Goal: Transaction & Acquisition: Download file/media

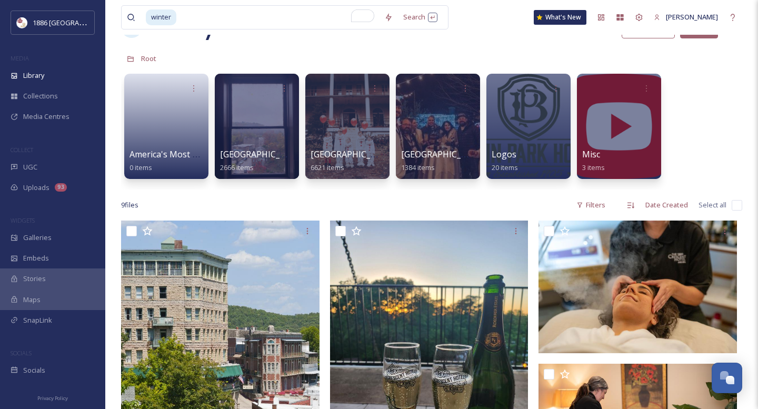
scroll to position [42, 0]
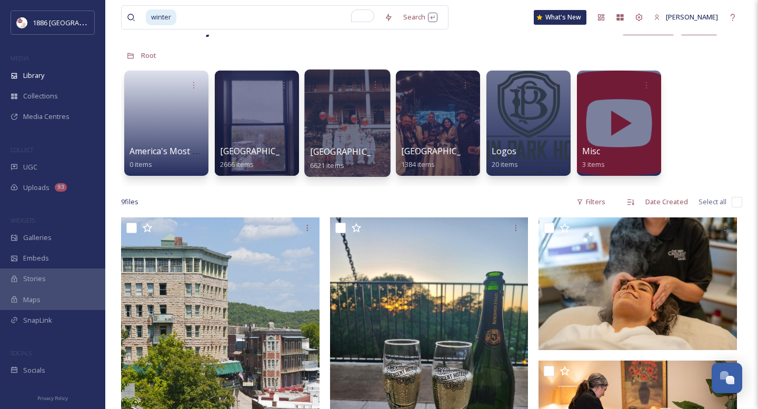
click at [350, 159] on div "Crescent Hotel 6621 items" at bounding box center [347, 158] width 75 height 26
click at [245, 16] on input "To enrich screen reader interactions, please activate Accessibility in Grammarl…" at bounding box center [278, 17] width 202 height 23
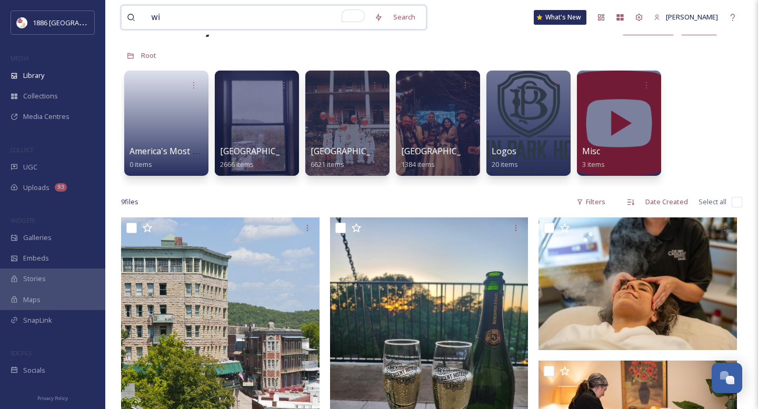
type input "w"
type input "winter wedding"
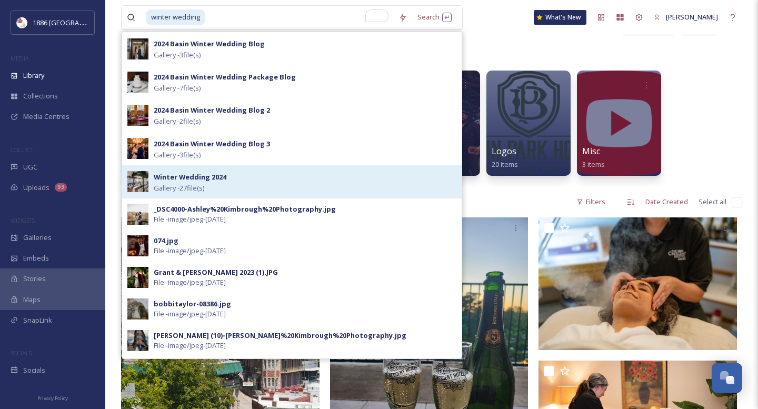
click at [348, 175] on div "Winter Wedding 2024 Gallery - 27 file(s)" at bounding box center [305, 182] width 303 height 23
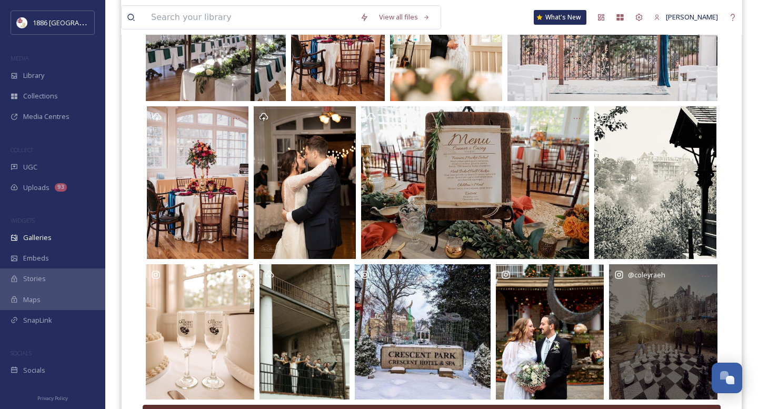
scroll to position [260, 0]
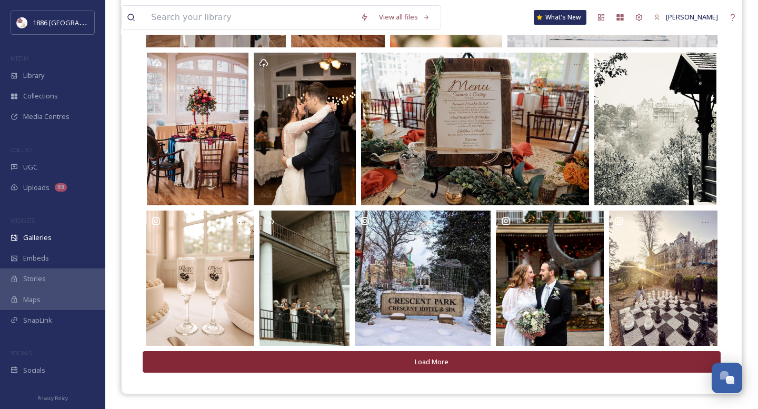
click at [443, 366] on button "Load More" at bounding box center [432, 362] width 578 height 22
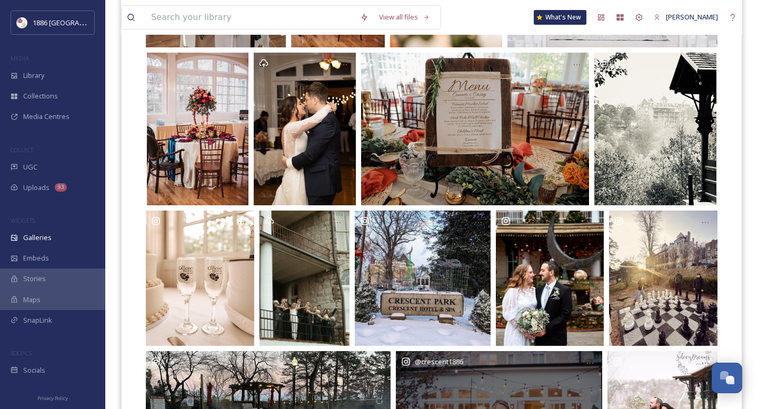
scroll to position [403, 0]
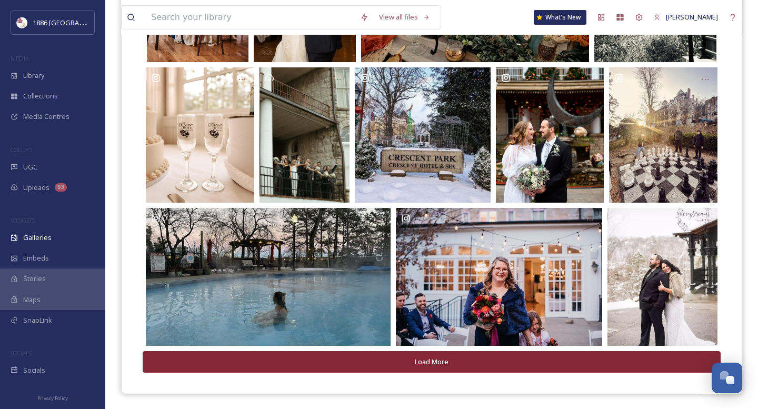
click at [440, 360] on button "Load More" at bounding box center [432, 362] width 578 height 22
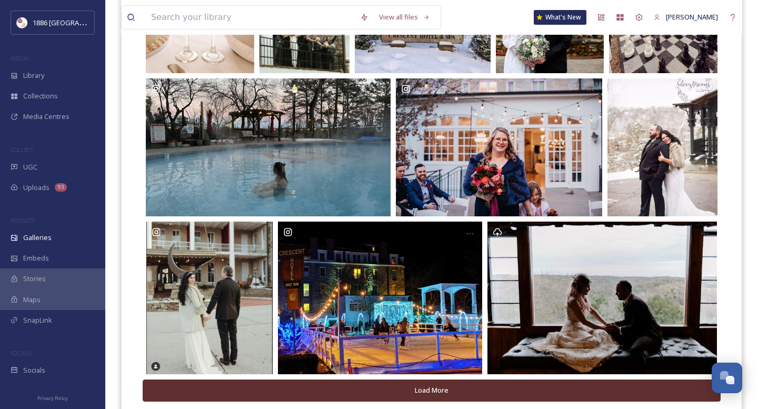
scroll to position [561, 0]
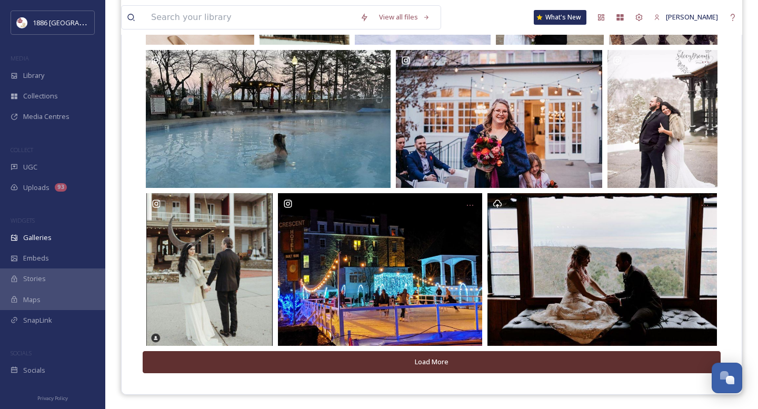
click at [440, 360] on button "Load More" at bounding box center [432, 362] width 578 height 22
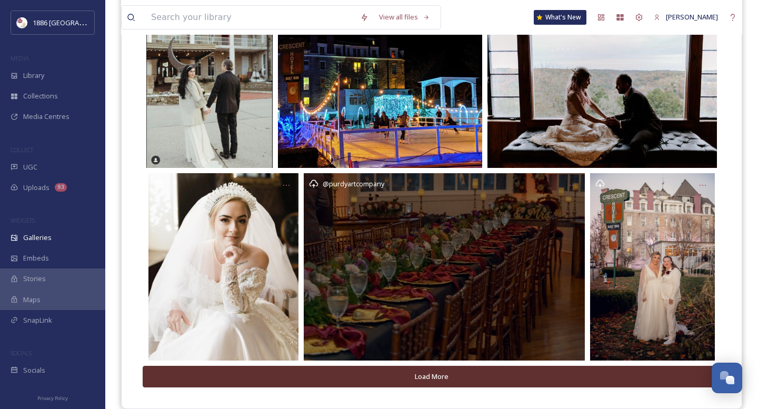
scroll to position [754, 0]
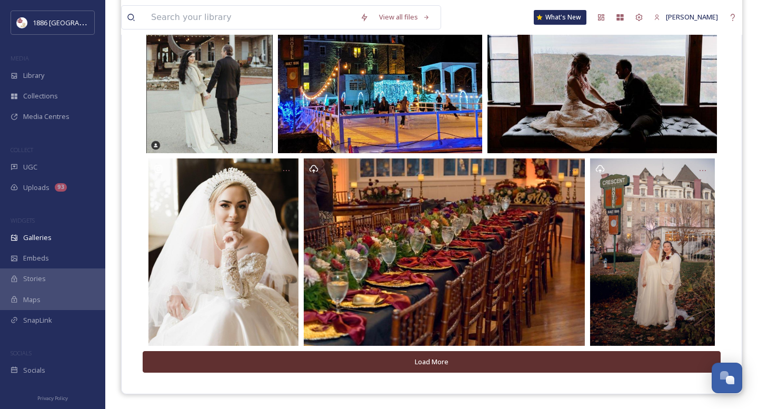
click at [440, 360] on button "Load More" at bounding box center [432, 362] width 578 height 22
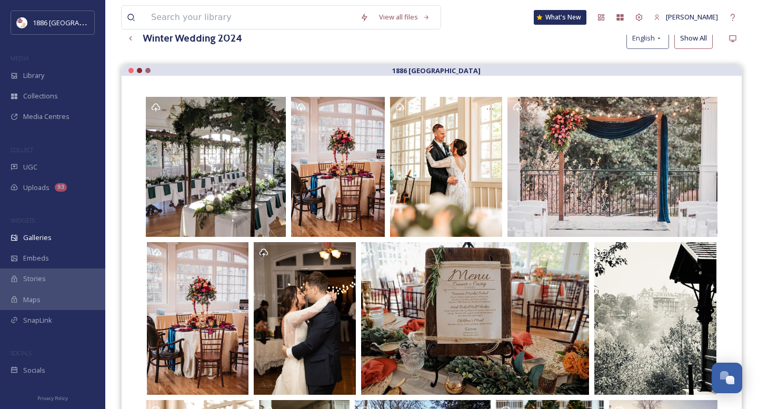
scroll to position [0, 0]
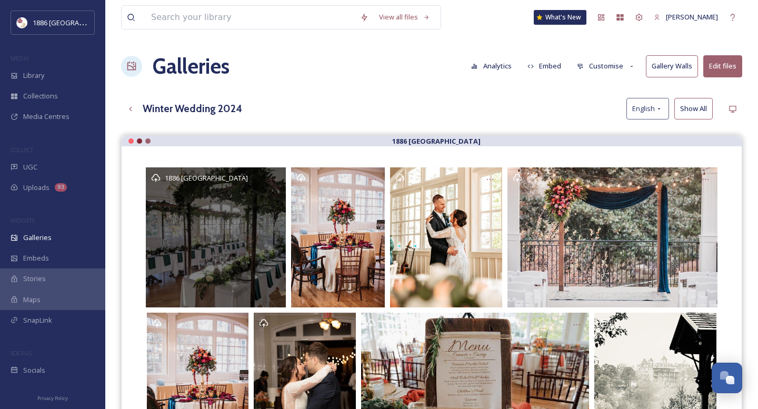
click at [236, 216] on div "1886 [GEOGRAPHIC_DATA]" at bounding box center [216, 237] width 140 height 140
click at [232, 255] on div "1886 [GEOGRAPHIC_DATA]" at bounding box center [216, 237] width 140 height 140
click at [234, 252] on div "1886 [GEOGRAPHIC_DATA]" at bounding box center [216, 237] width 140 height 140
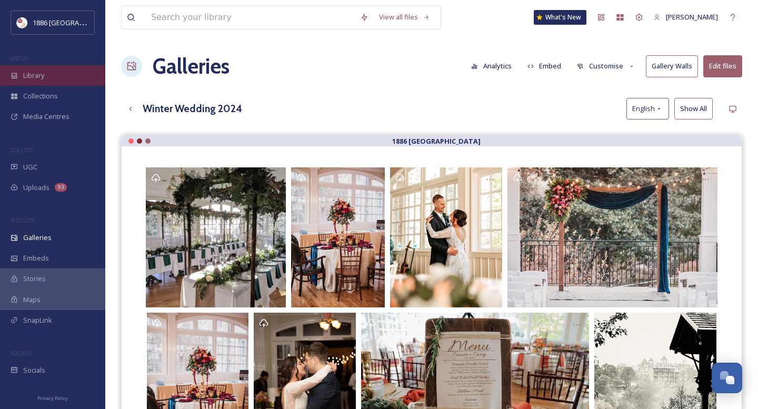
click at [53, 73] on div "Library" at bounding box center [52, 75] width 105 height 21
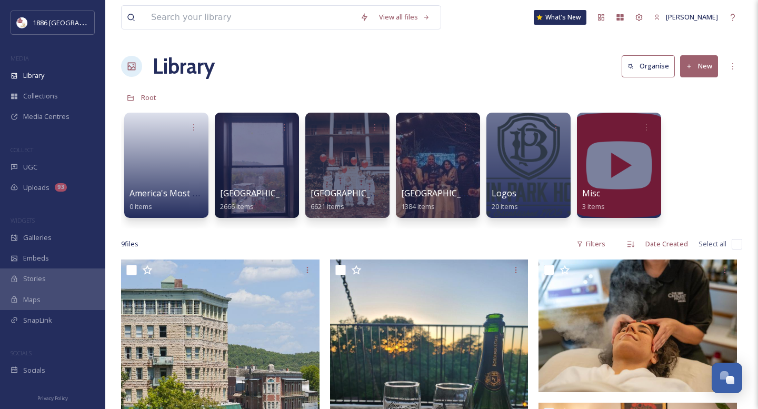
click at [359, 157] on div at bounding box center [347, 165] width 84 height 105
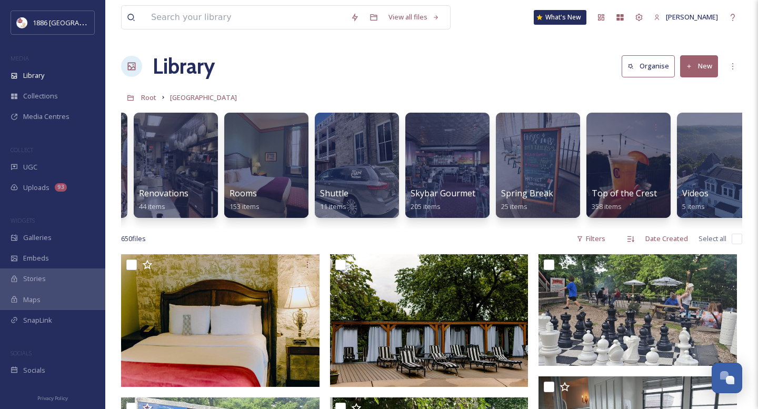
scroll to position [0, 2095]
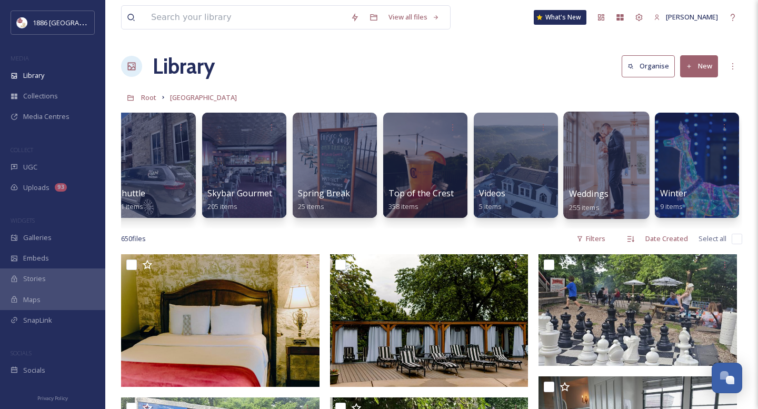
click at [596, 184] on div at bounding box center [606, 165] width 86 height 107
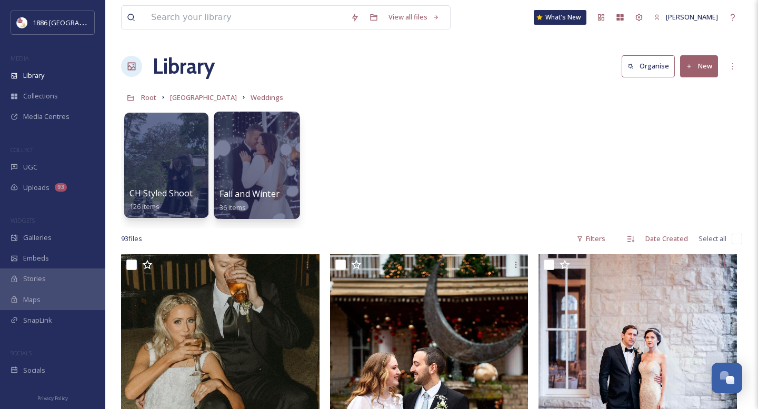
click at [233, 169] on div at bounding box center [257, 165] width 86 height 107
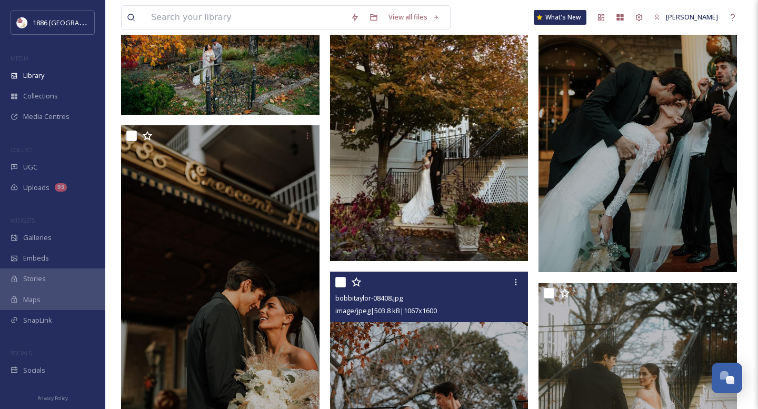
scroll to position [1645, 0]
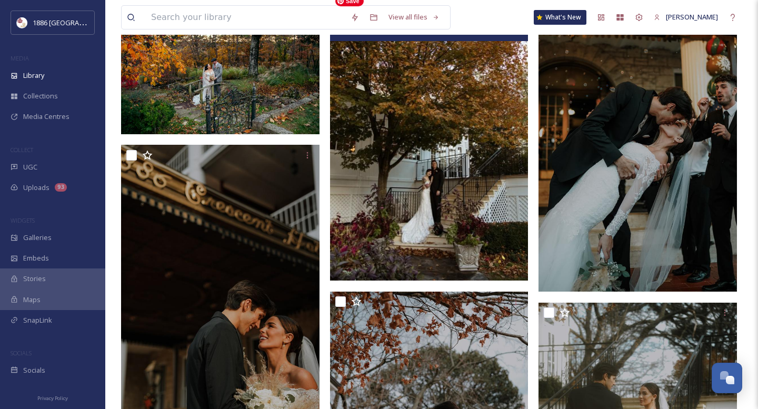
click at [485, 182] on img at bounding box center [429, 136] width 198 height 290
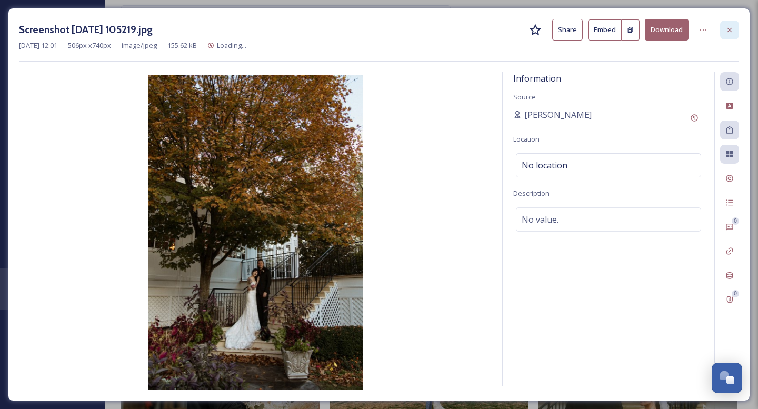
click at [734, 28] on div at bounding box center [729, 30] width 19 height 19
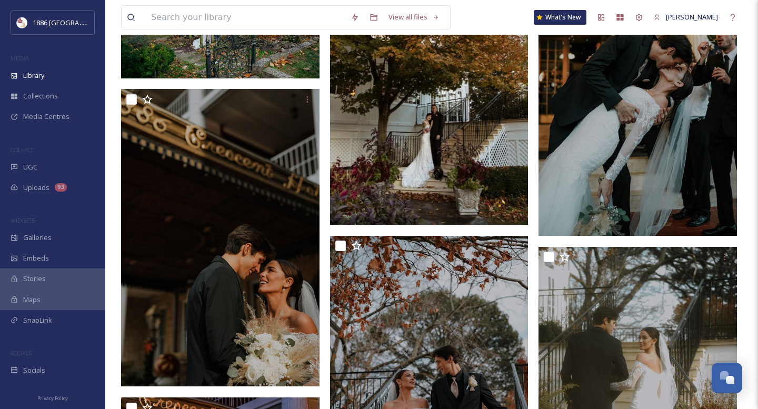
scroll to position [1702, 0]
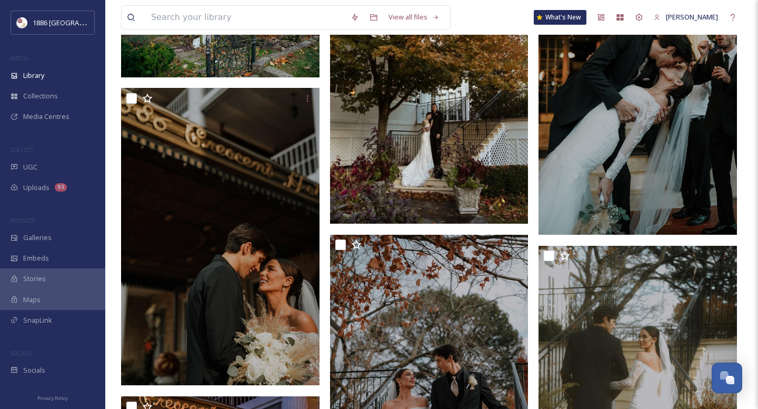
click at [662, 134] on img at bounding box center [637, 85] width 198 height 297
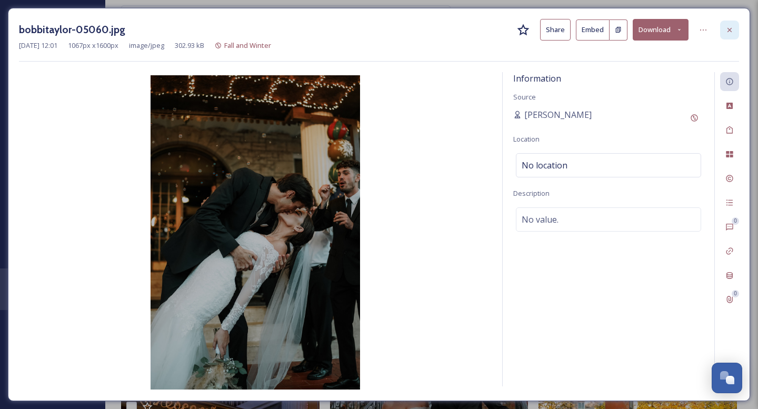
click at [730, 32] on icon at bounding box center [729, 30] width 8 height 8
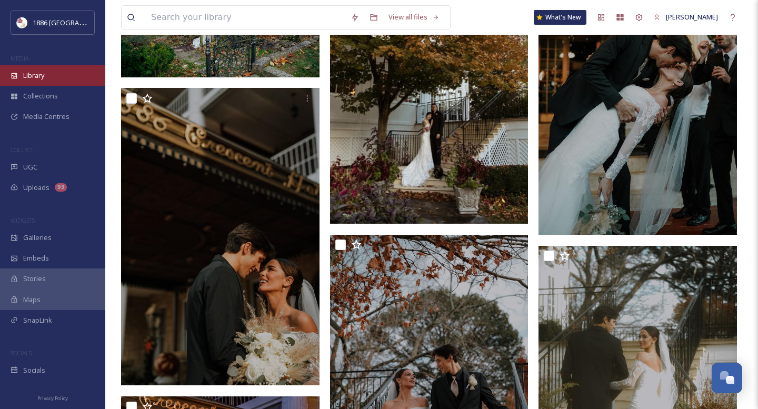
click at [56, 75] on div "Library" at bounding box center [52, 75] width 105 height 21
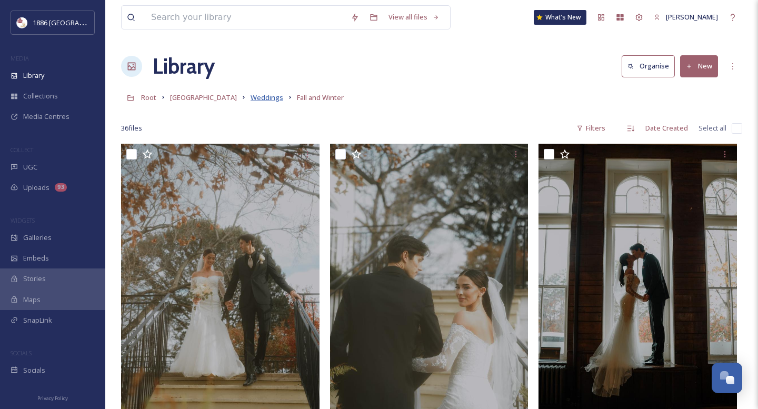
click at [255, 101] on span "Weddings" at bounding box center [267, 97] width 33 height 9
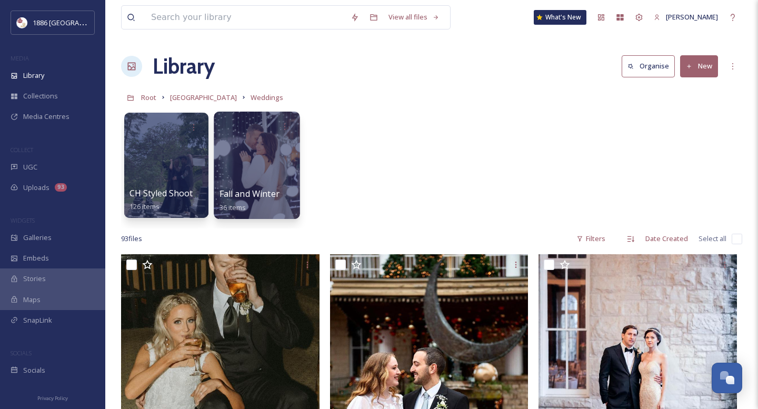
click at [272, 194] on span "Fall and Winter" at bounding box center [250, 194] width 60 height 12
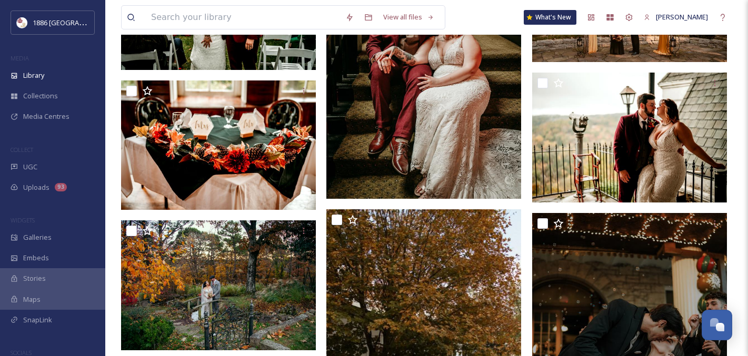
scroll to position [1393, 0]
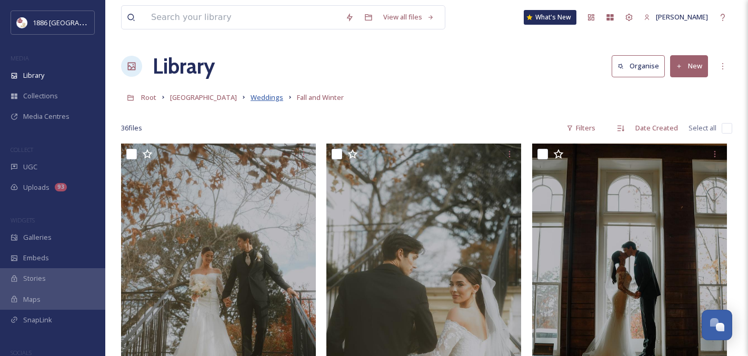
click at [251, 98] on span "Weddings" at bounding box center [267, 97] width 33 height 9
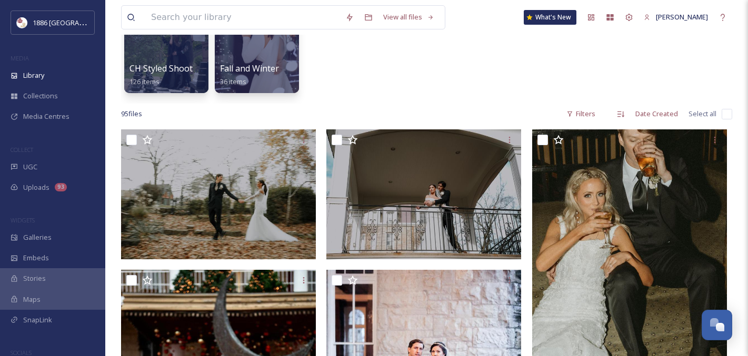
scroll to position [127, 0]
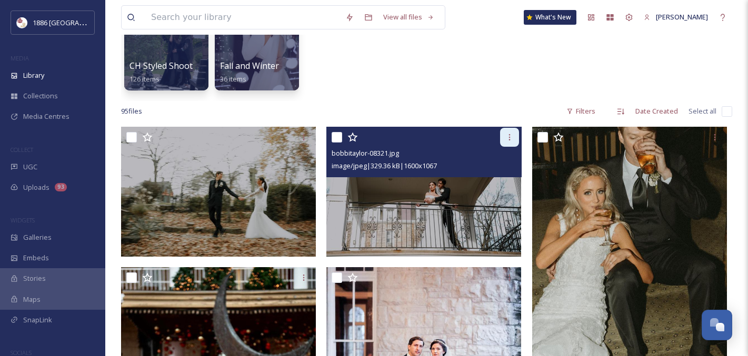
click at [514, 135] on div at bounding box center [509, 137] width 19 height 19
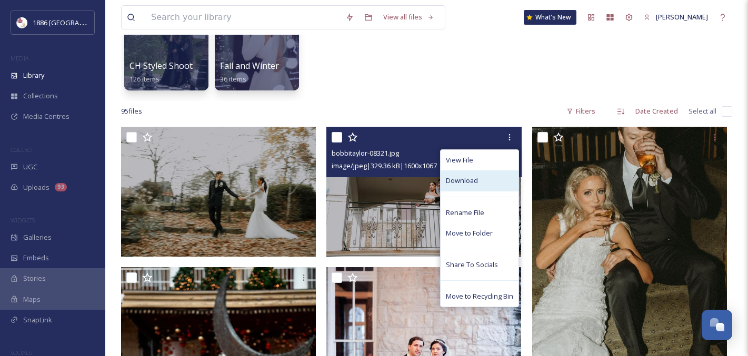
click at [478, 178] on div "Download" at bounding box center [480, 181] width 78 height 21
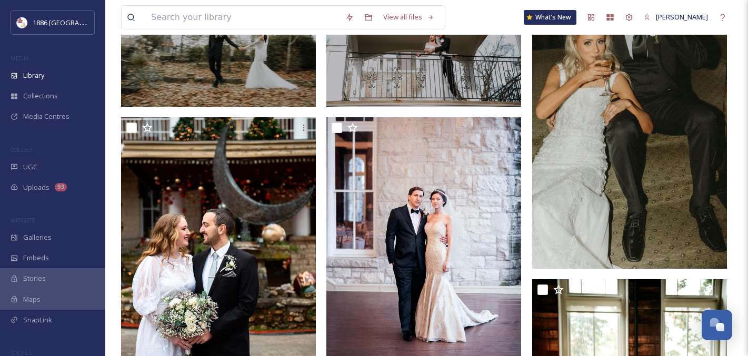
scroll to position [19, 0]
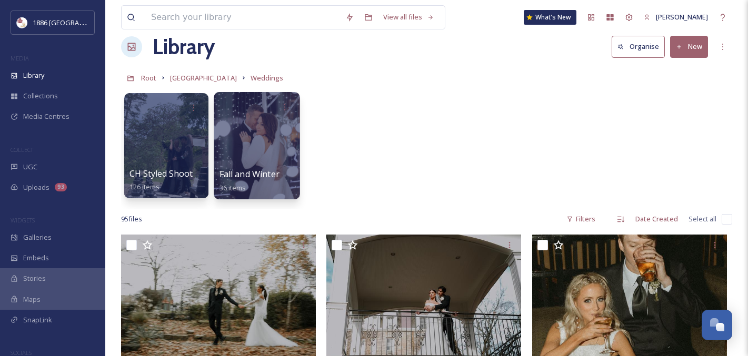
click at [247, 169] on span "Fall and Winter" at bounding box center [250, 174] width 60 height 12
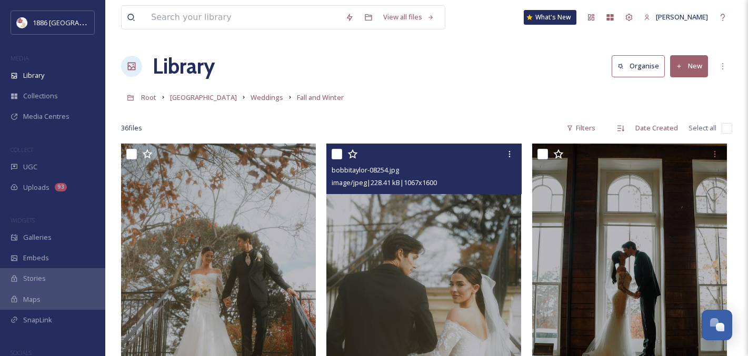
scroll to position [19, 0]
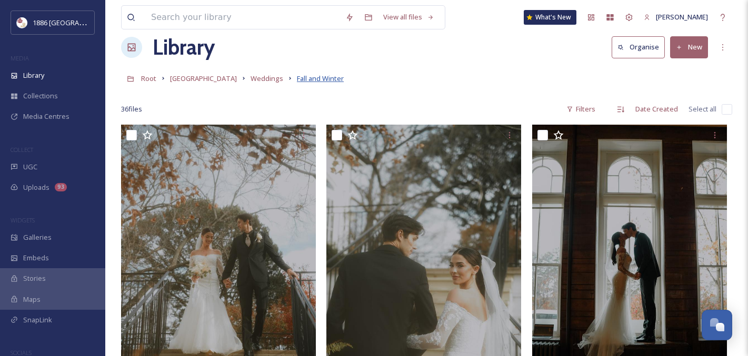
click at [314, 82] on span "Fall and Winter" at bounding box center [320, 78] width 47 height 9
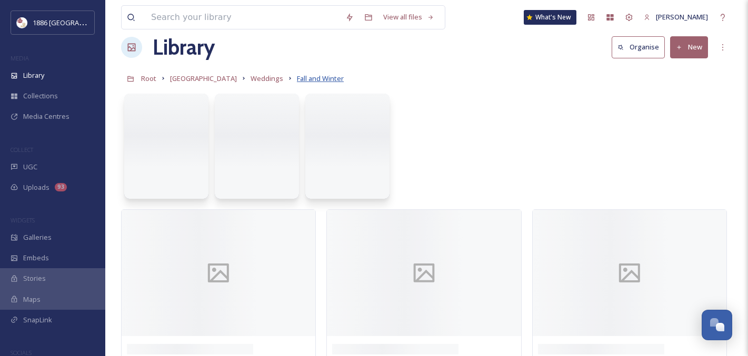
scroll to position [0, 0]
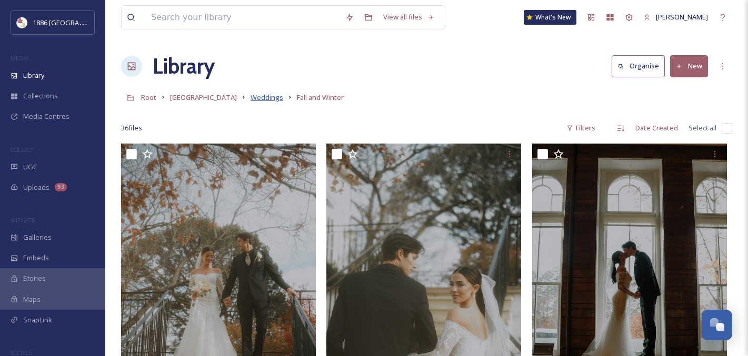
click at [251, 97] on span "Weddings" at bounding box center [267, 97] width 33 height 9
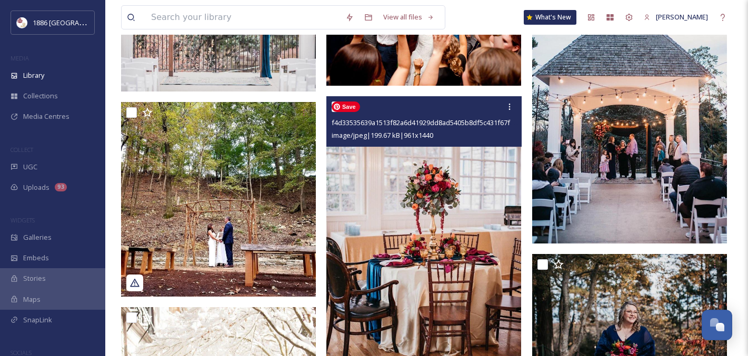
scroll to position [1489, 0]
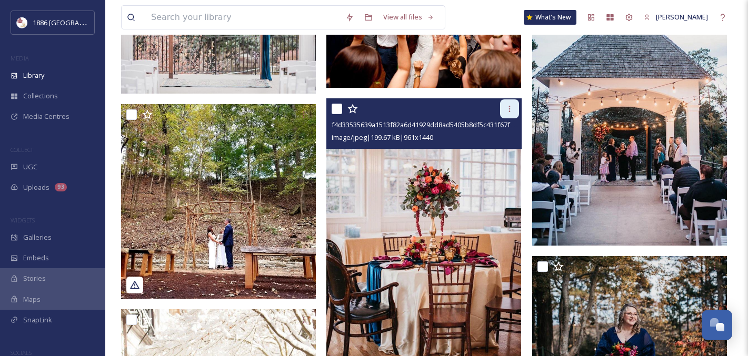
click at [510, 107] on icon at bounding box center [509, 109] width 8 height 8
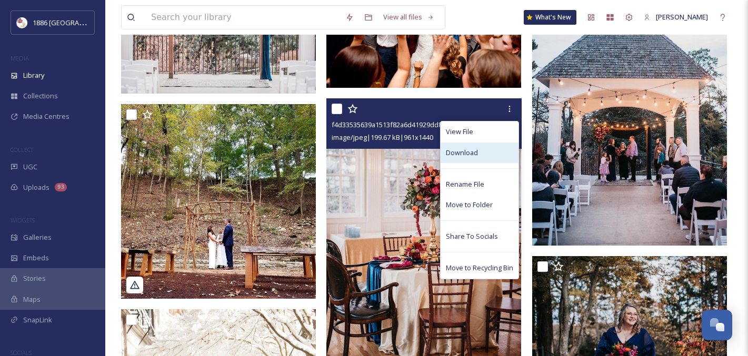
click at [485, 155] on div "Download" at bounding box center [480, 153] width 78 height 21
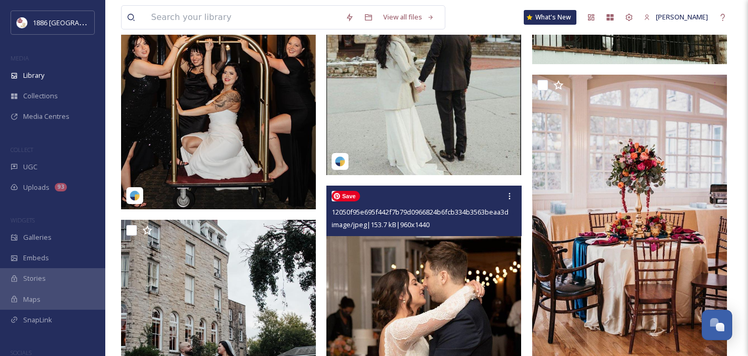
scroll to position [2553, 0]
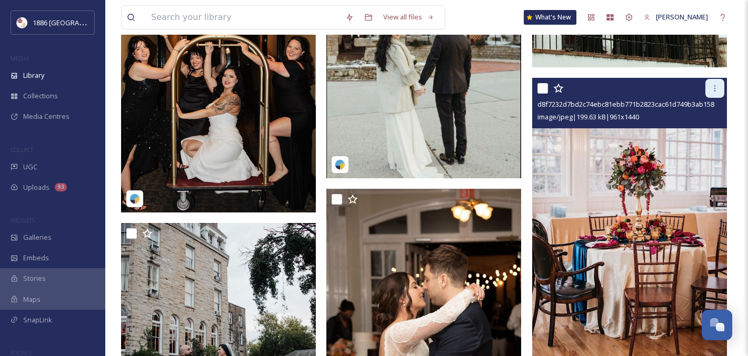
click at [715, 88] on icon at bounding box center [715, 88] width 2 height 6
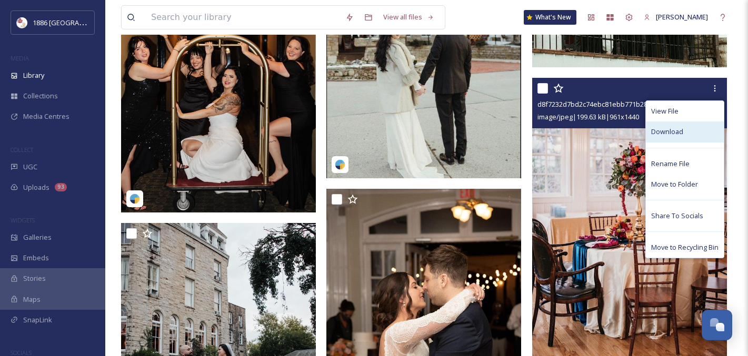
click at [675, 130] on span "Download" at bounding box center [667, 132] width 32 height 10
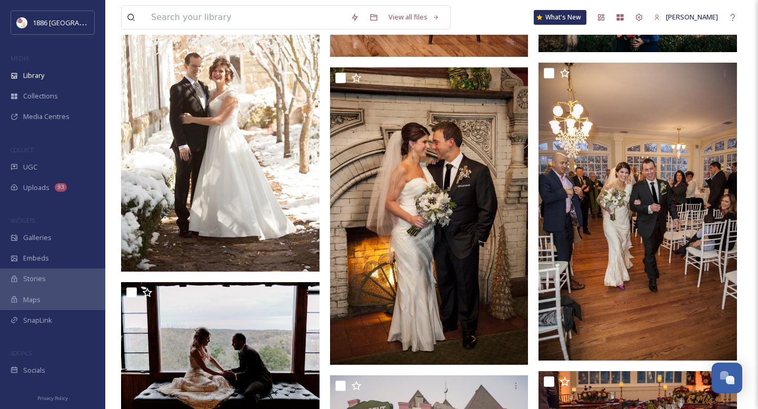
scroll to position [1852, 0]
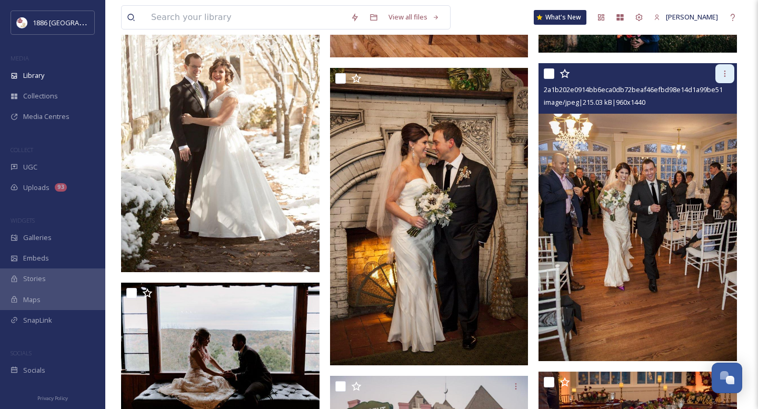
click at [724, 74] on icon at bounding box center [725, 74] width 2 height 6
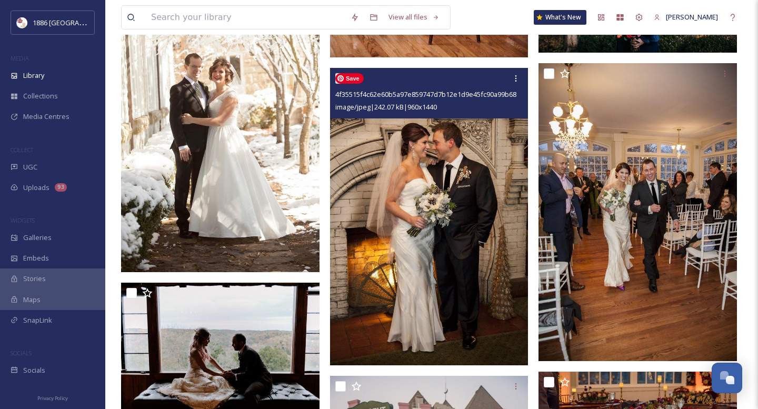
click at [344, 151] on img at bounding box center [429, 217] width 198 height 298
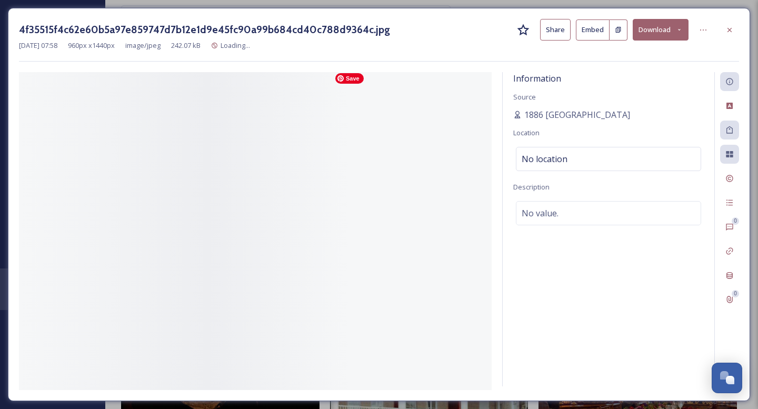
scroll to position [1858, 0]
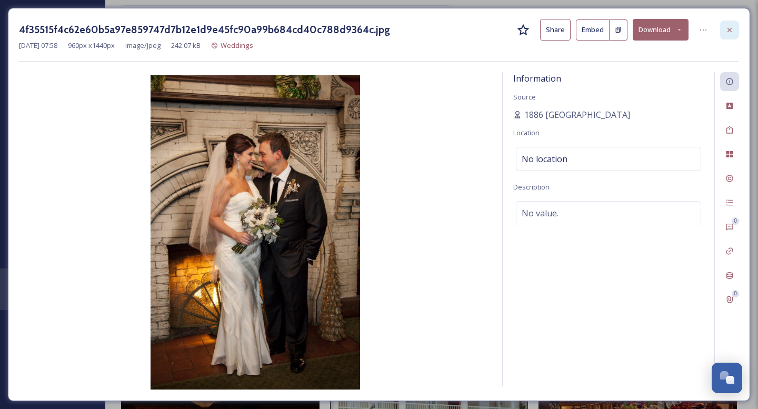
click at [729, 35] on div at bounding box center [729, 30] width 19 height 19
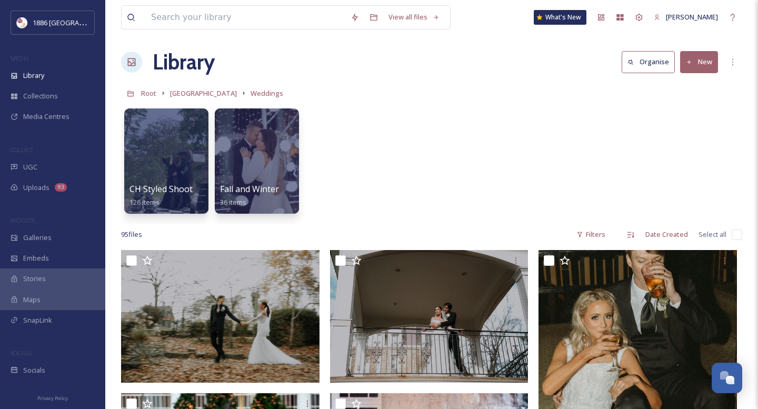
scroll to position [11, 0]
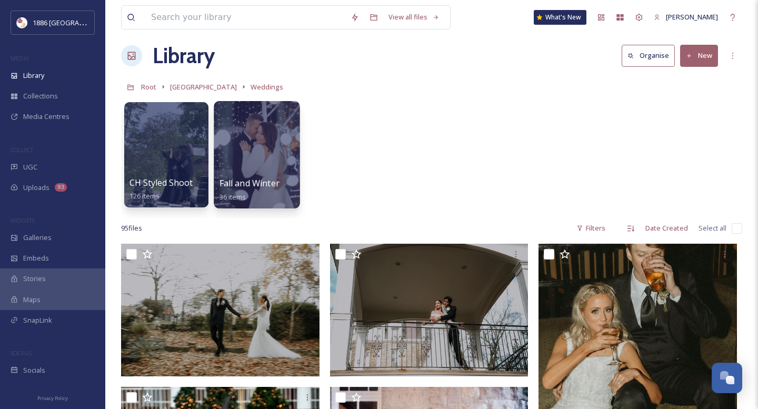
click at [277, 162] on div at bounding box center [257, 154] width 86 height 107
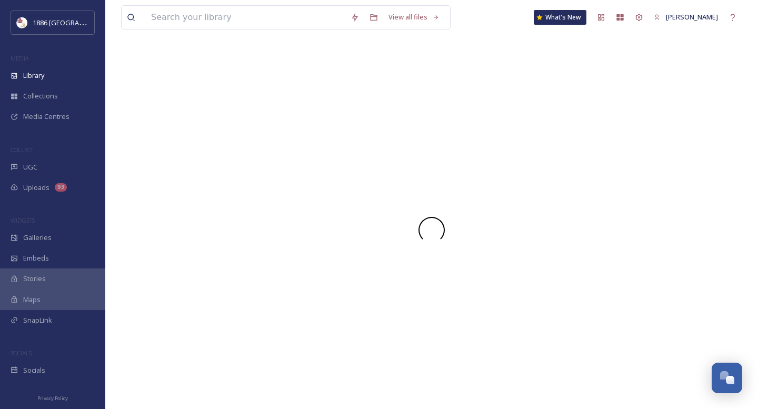
click at [256, 180] on div at bounding box center [431, 230] width 621 height 358
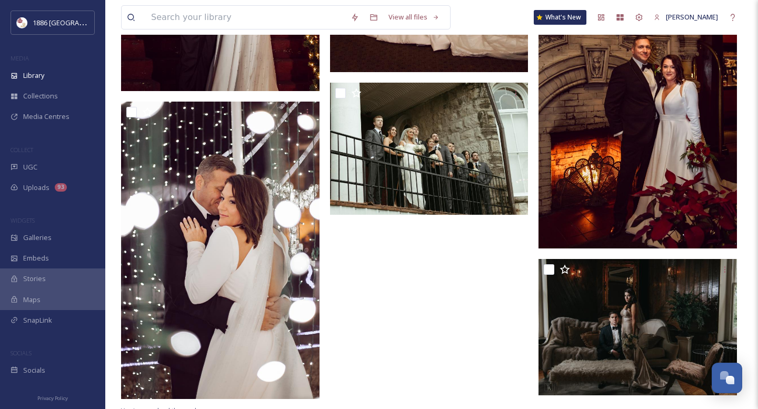
scroll to position [2621, 0]
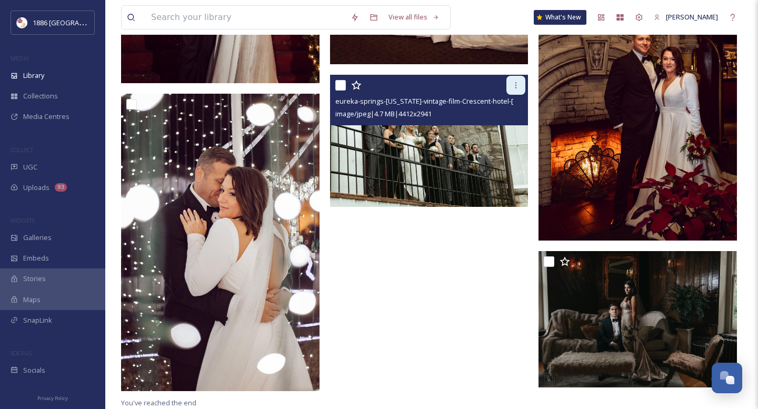
click at [520, 88] on div at bounding box center [515, 85] width 19 height 19
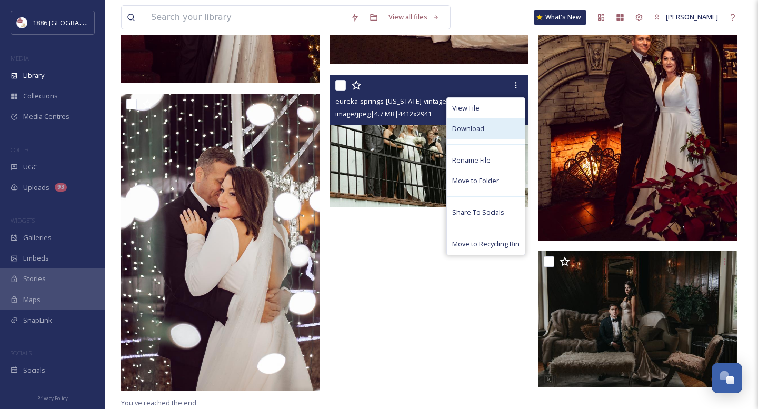
click at [491, 132] on div "Download" at bounding box center [486, 128] width 78 height 21
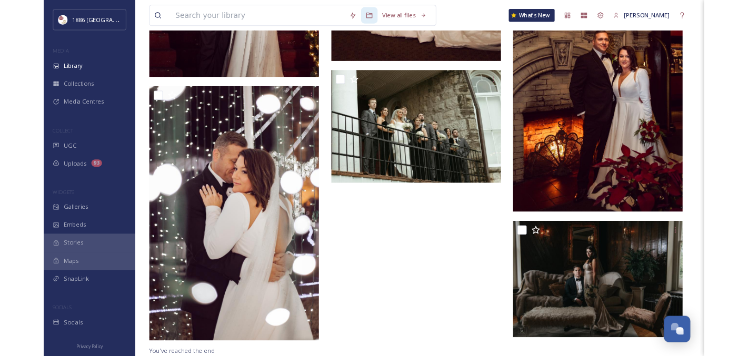
scroll to position [2581, 0]
